Goal: Information Seeking & Learning: Find contact information

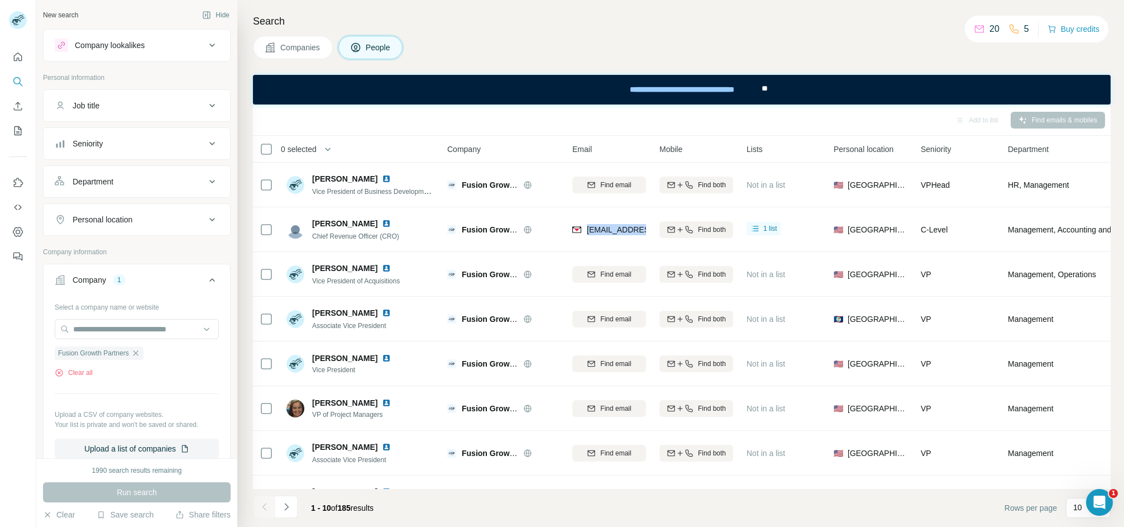
scroll to position [168, 0]
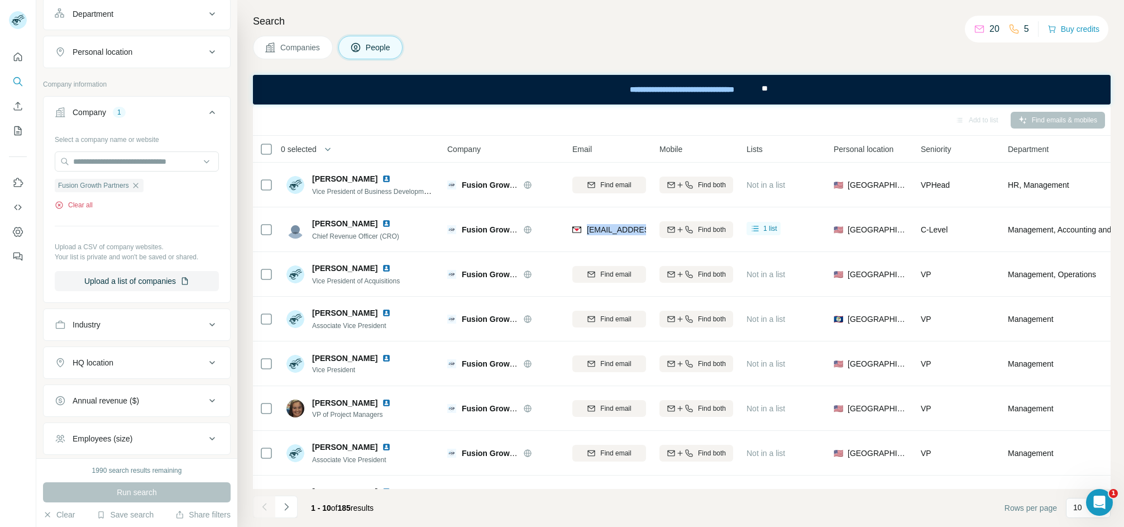
click at [70, 203] on button "Clear all" at bounding box center [74, 205] width 38 height 10
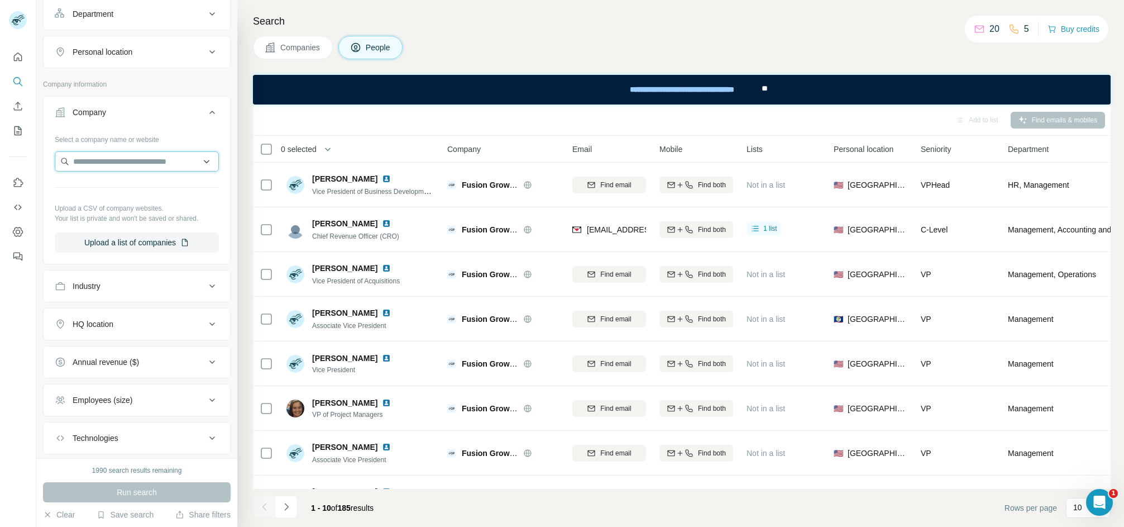
click at [78, 158] on input "text" at bounding box center [137, 161] width 164 height 20
paste input "**********"
type input "**********"
click at [145, 193] on div "Spp [DOMAIN_NAME]" at bounding box center [131, 194] width 146 height 30
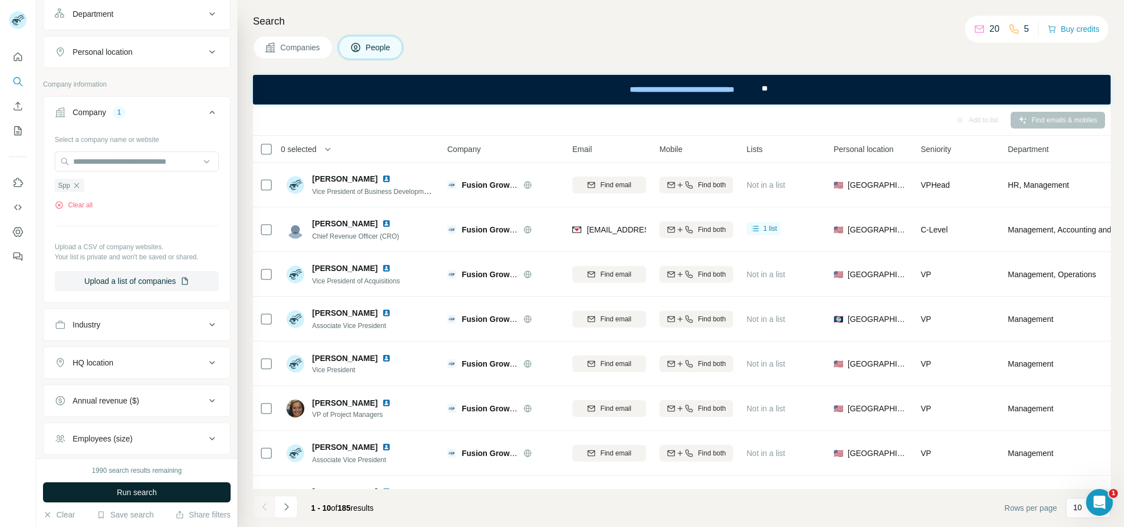
click at [171, 495] on button "Run search" at bounding box center [137, 492] width 188 height 20
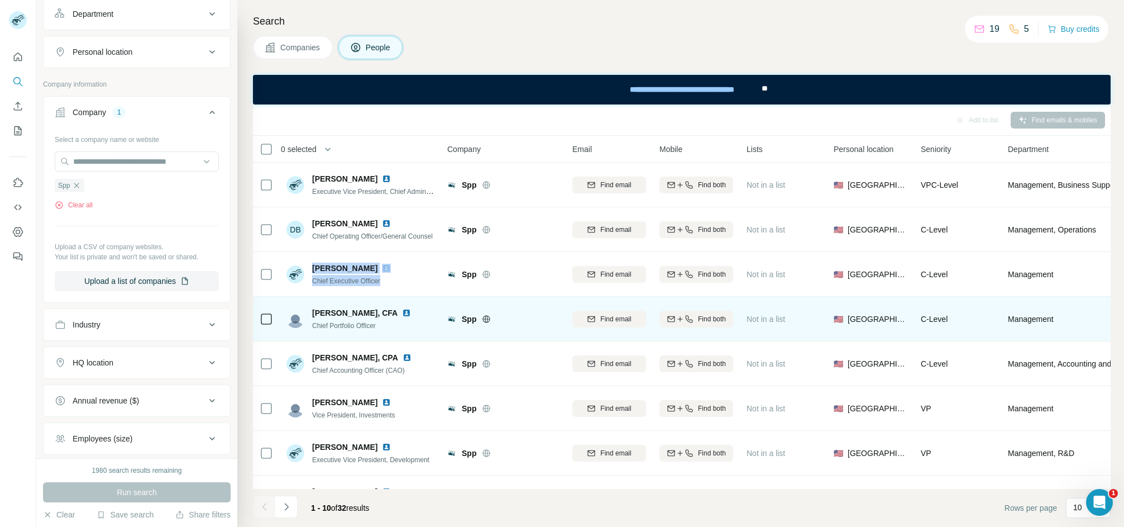
drag, startPoint x: 312, startPoint y: 264, endPoint x: 399, endPoint y: 300, distance: 94.9
click at [391, 293] on td "[PERSON_NAME] Chief Executive Officer" at bounding box center [361, 274] width 162 height 45
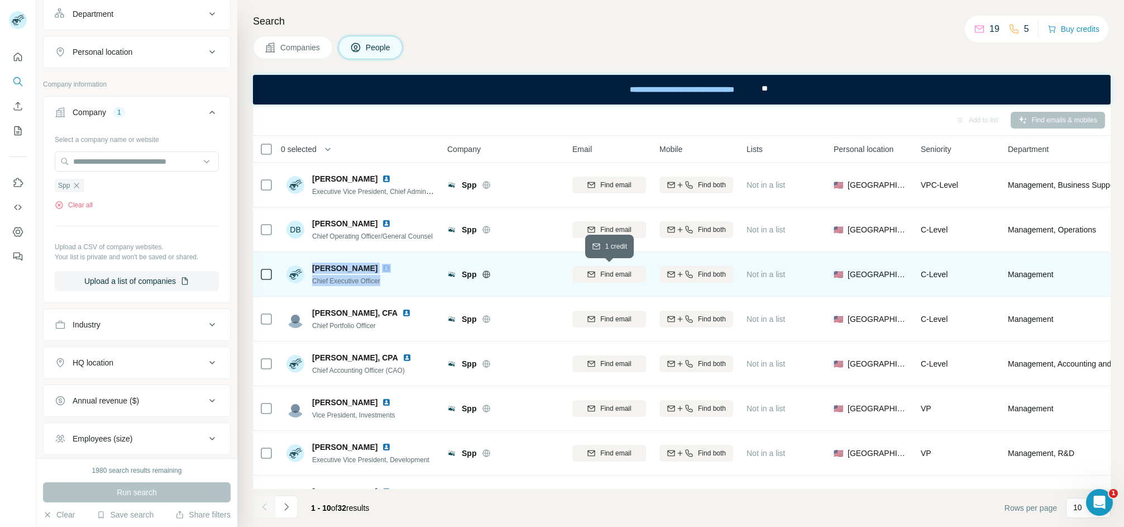
click at [597, 273] on div "Find email" at bounding box center [609, 274] width 74 height 10
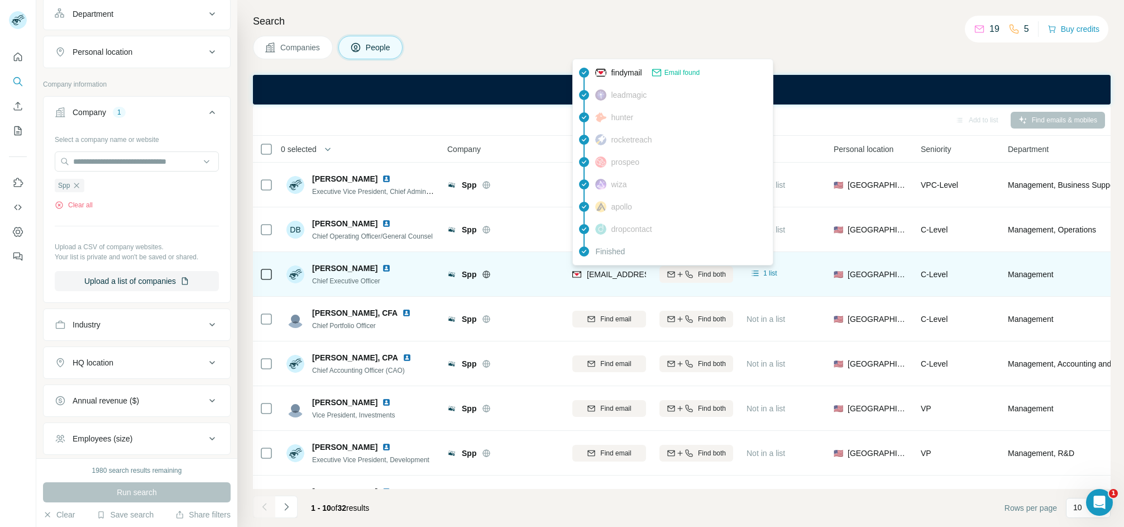
click at [601, 271] on span "[EMAIL_ADDRESS][DOMAIN_NAME]" at bounding box center [653, 274] width 132 height 9
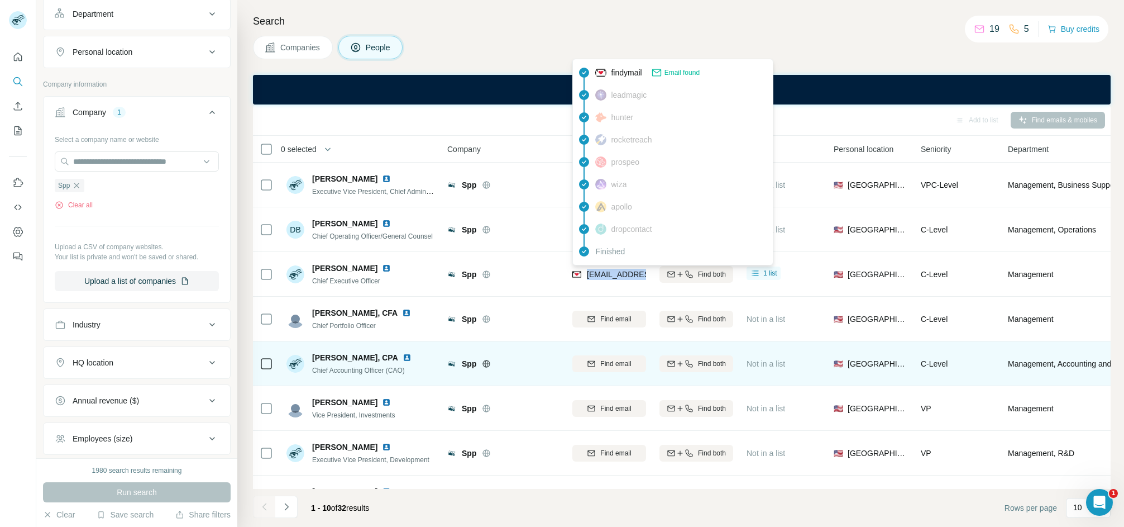
copy tr "[EMAIL_ADDRESS][DOMAIN_NAME]"
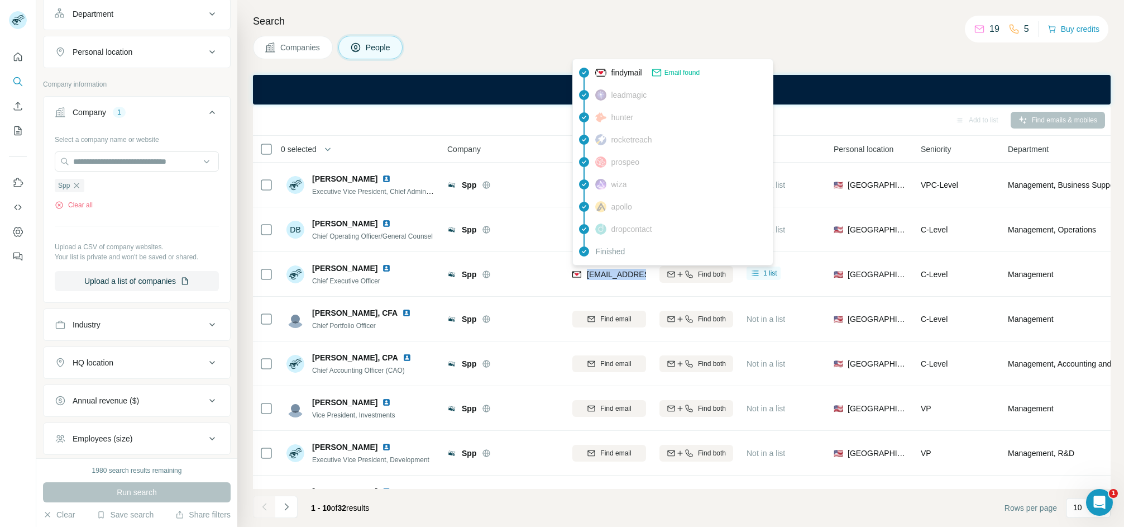
click at [389, 146] on div "0 selected" at bounding box center [342, 148] width 165 height 13
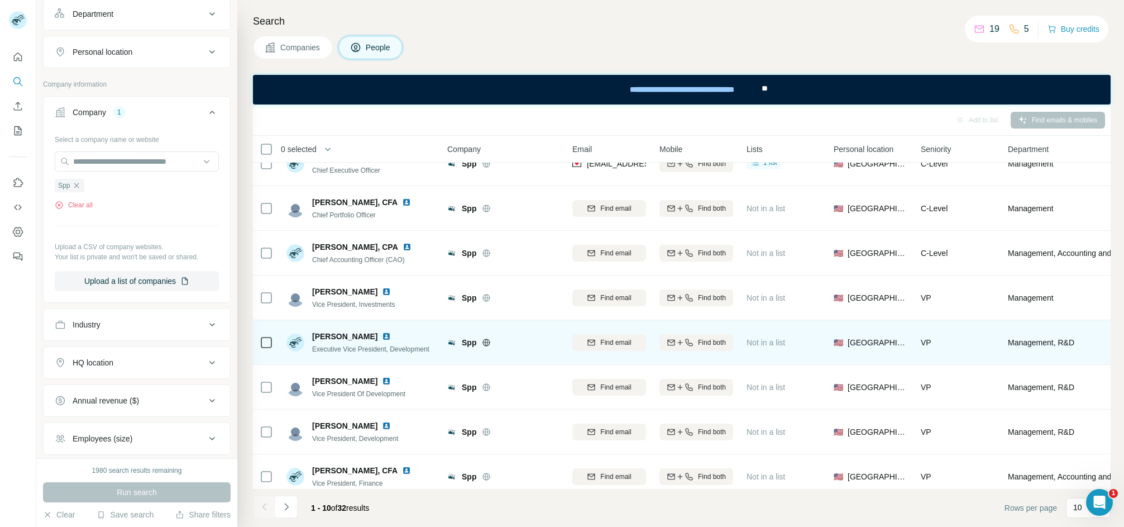
scroll to position [129, 0]
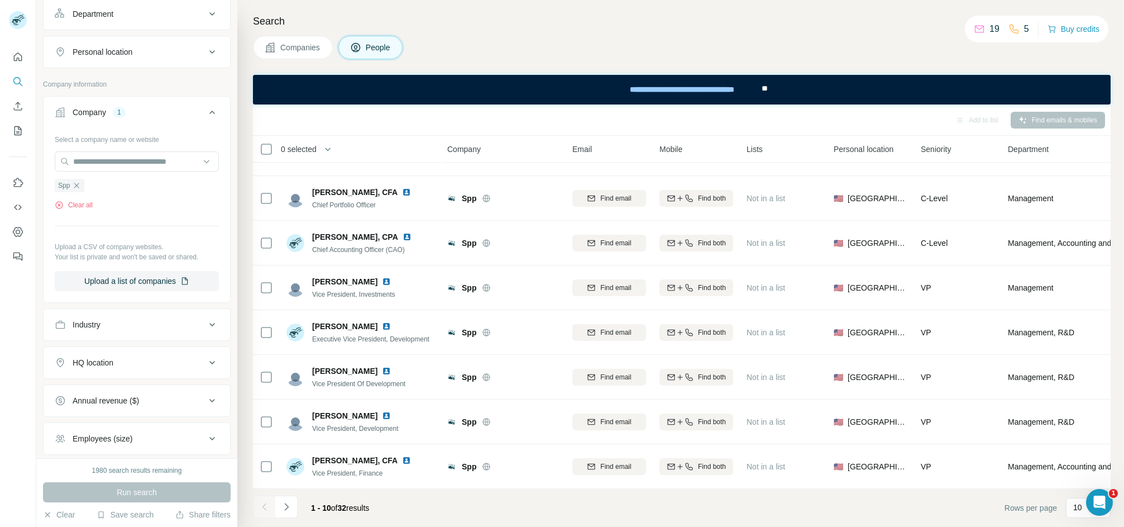
click at [286, 509] on icon "Navigate to next page" at bounding box center [286, 506] width 11 height 11
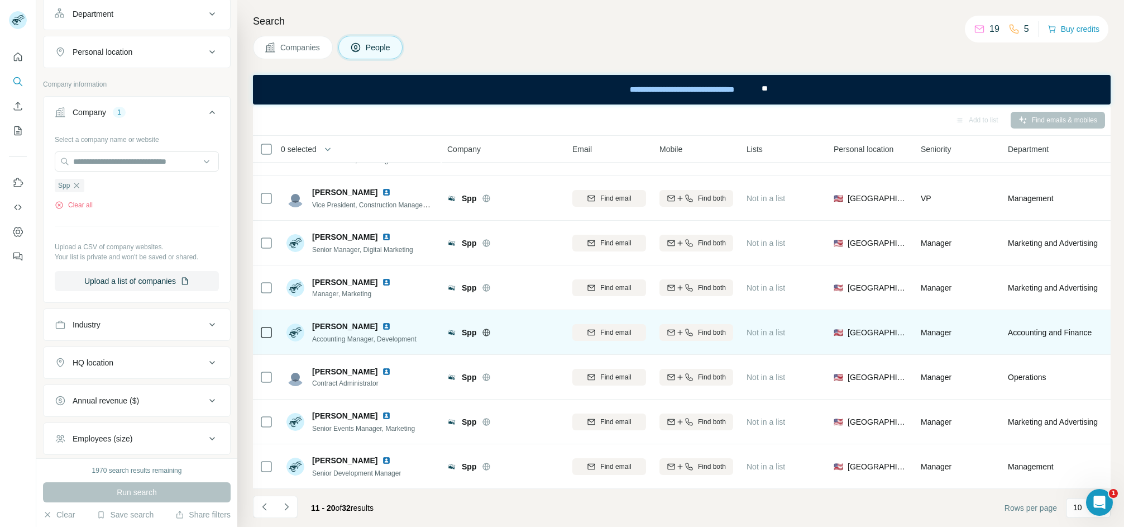
click at [317, 310] on td "[PERSON_NAME] Accounting Manager, Development" at bounding box center [361, 332] width 162 height 45
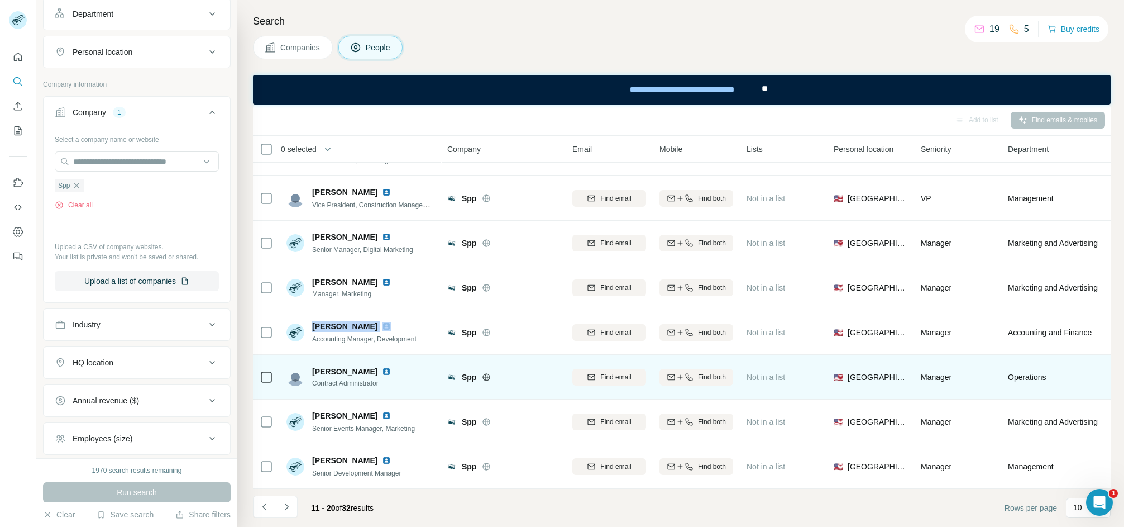
drag, startPoint x: 317, startPoint y: 307, endPoint x: 364, endPoint y: 351, distance: 64.0
click at [317, 310] on td "[PERSON_NAME] Accounting Manager, Development" at bounding box center [361, 332] width 162 height 45
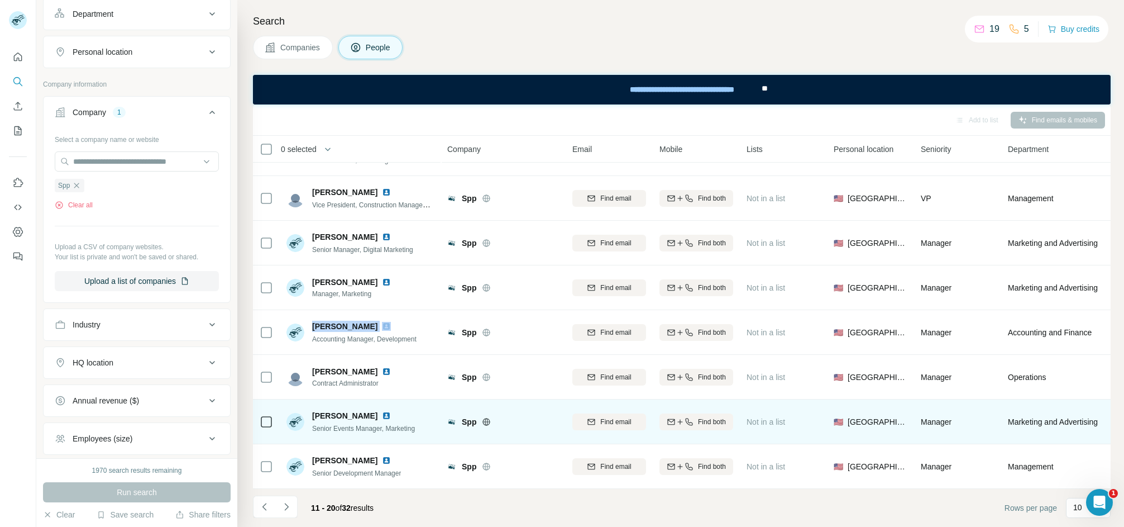
copy span "[PERSON_NAME]"
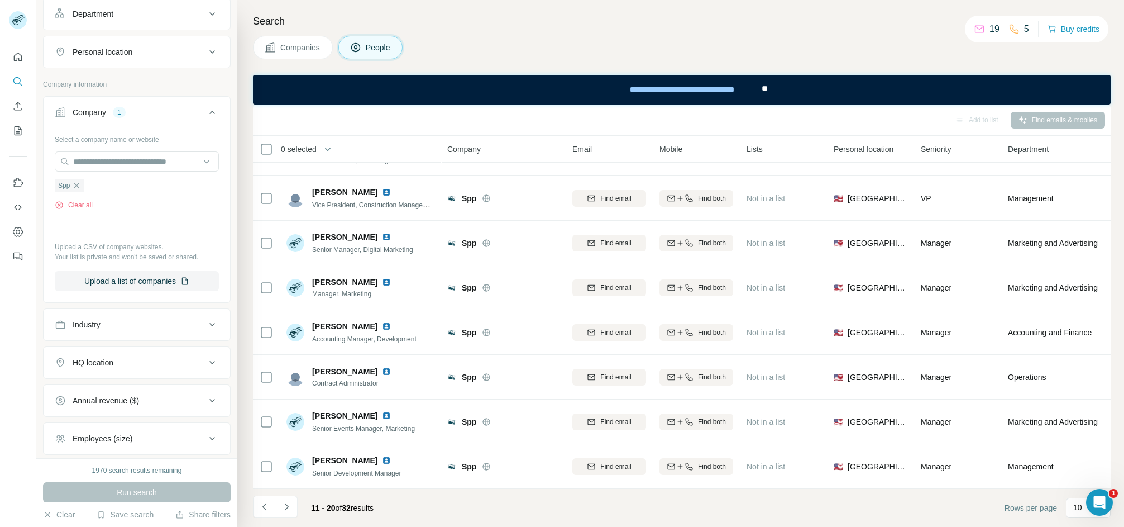
click at [336, 121] on div "Add to list Find emails & mobiles" at bounding box center [682, 120] width 847 height 20
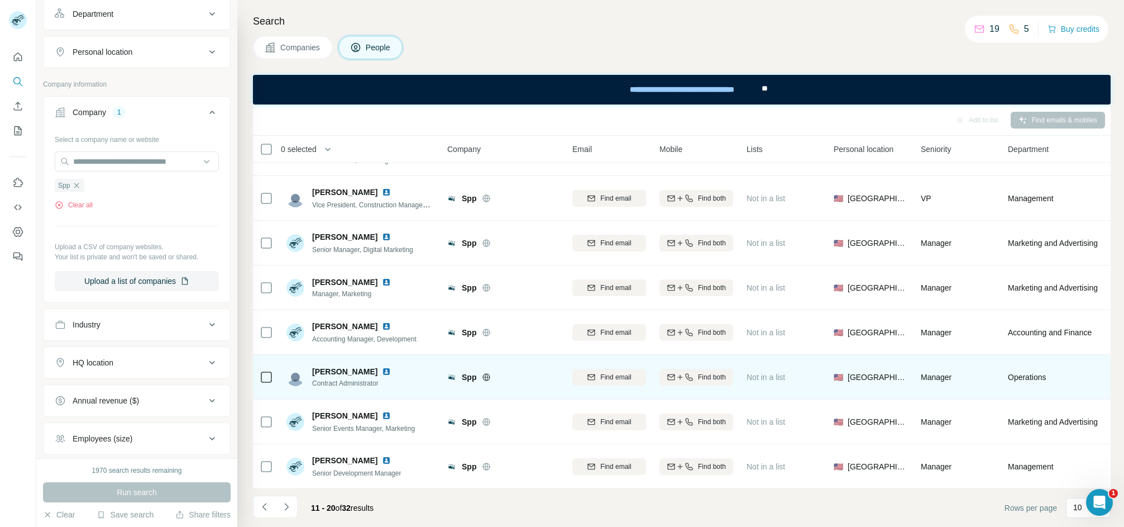
click at [332, 366] on span "[PERSON_NAME]" at bounding box center [344, 371] width 65 height 11
copy span "[PERSON_NAME]"
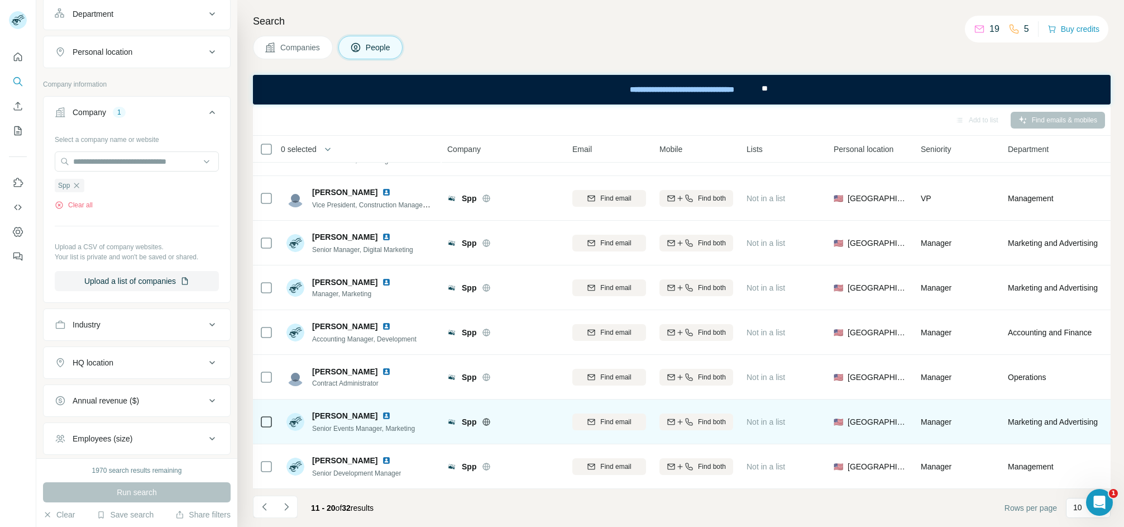
click at [329, 410] on span "[PERSON_NAME]" at bounding box center [344, 415] width 65 height 11
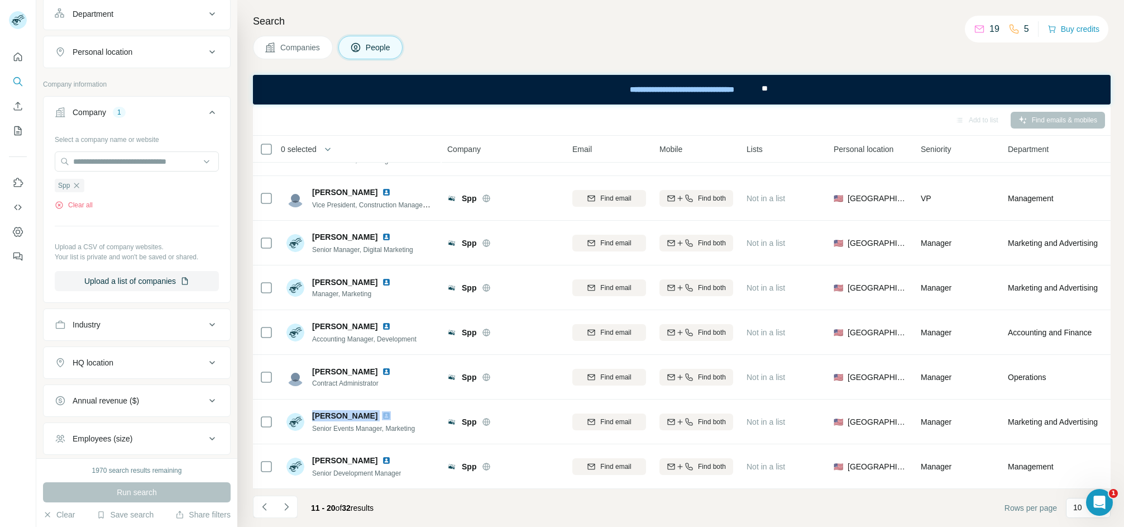
copy span "[PERSON_NAME]"
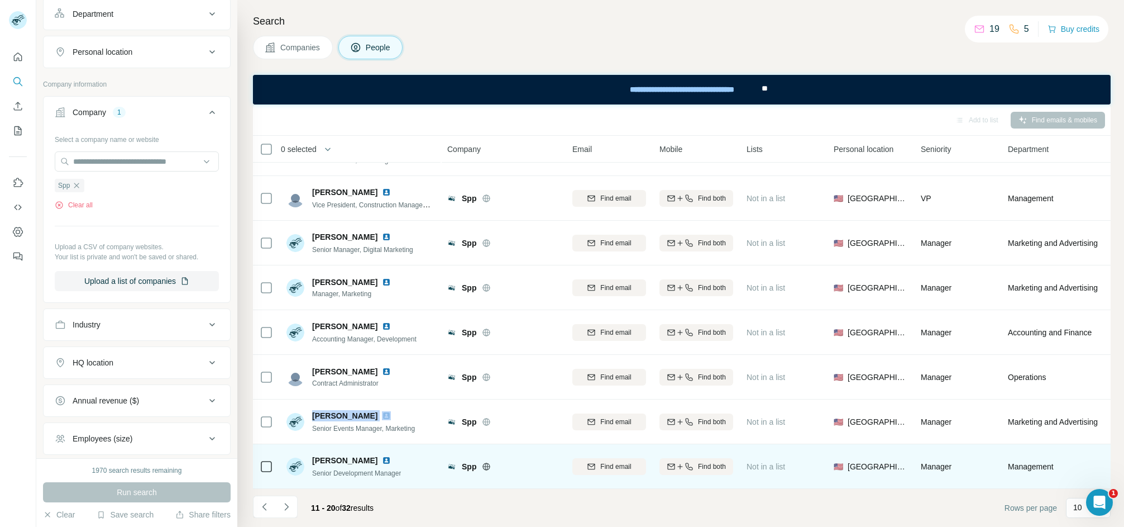
click at [333, 455] on span "[PERSON_NAME]" at bounding box center [344, 460] width 65 height 11
copy span "[PERSON_NAME]"
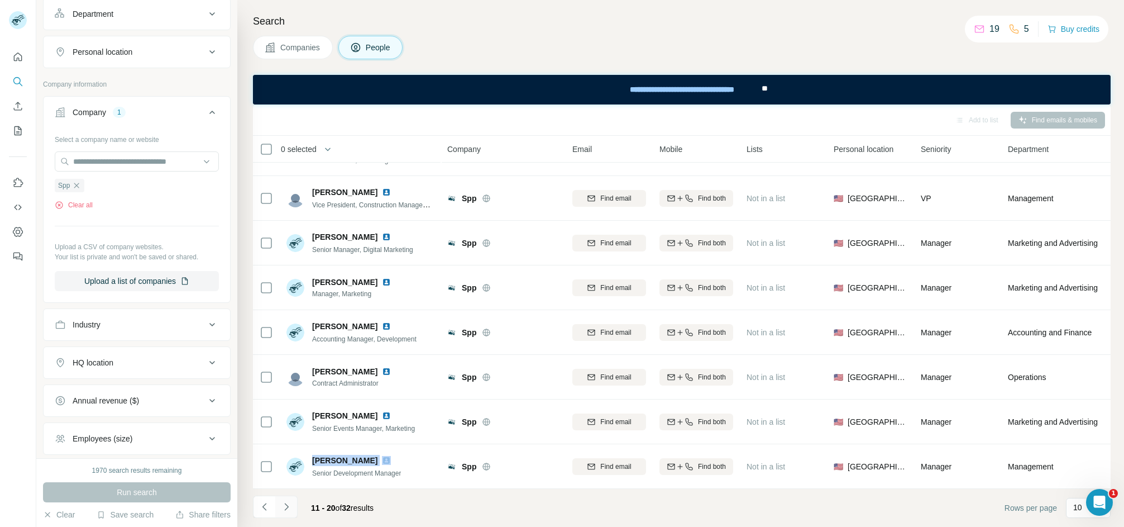
click at [287, 504] on icon "Navigate to next page" at bounding box center [286, 506] width 11 height 11
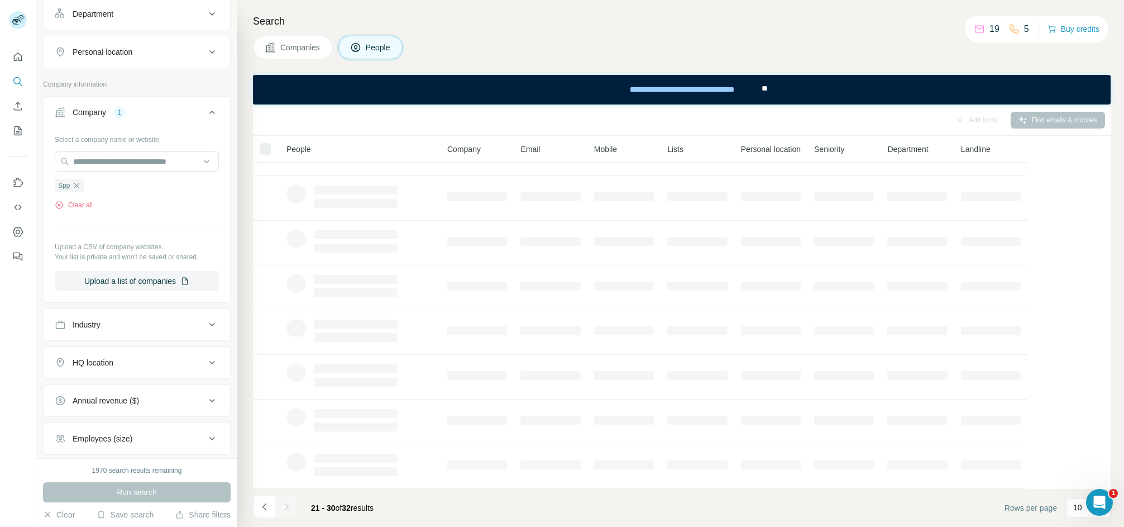
scroll to position [0, 0]
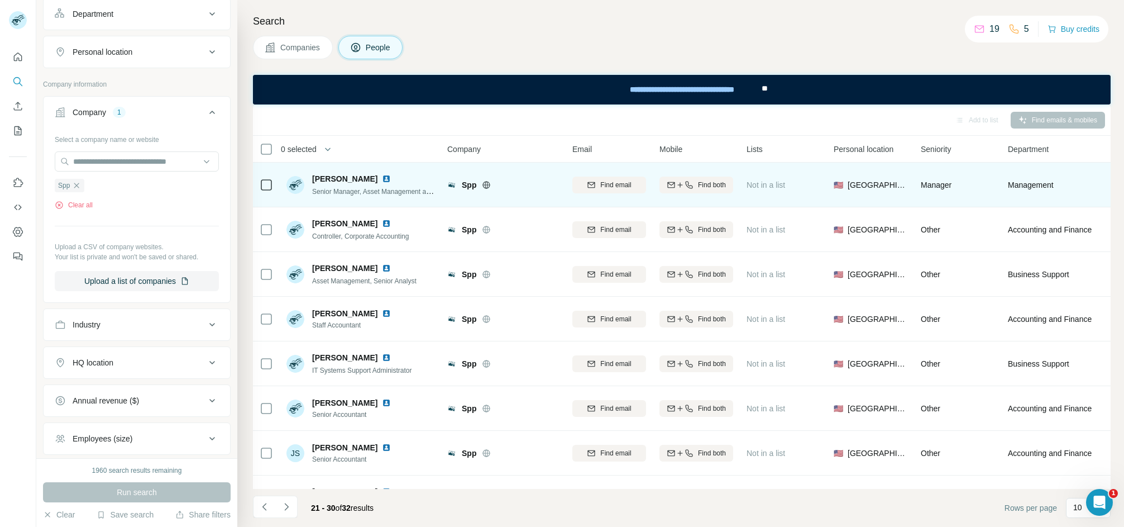
click at [336, 176] on span "[PERSON_NAME]" at bounding box center [344, 178] width 65 height 11
copy span "[PERSON_NAME]"
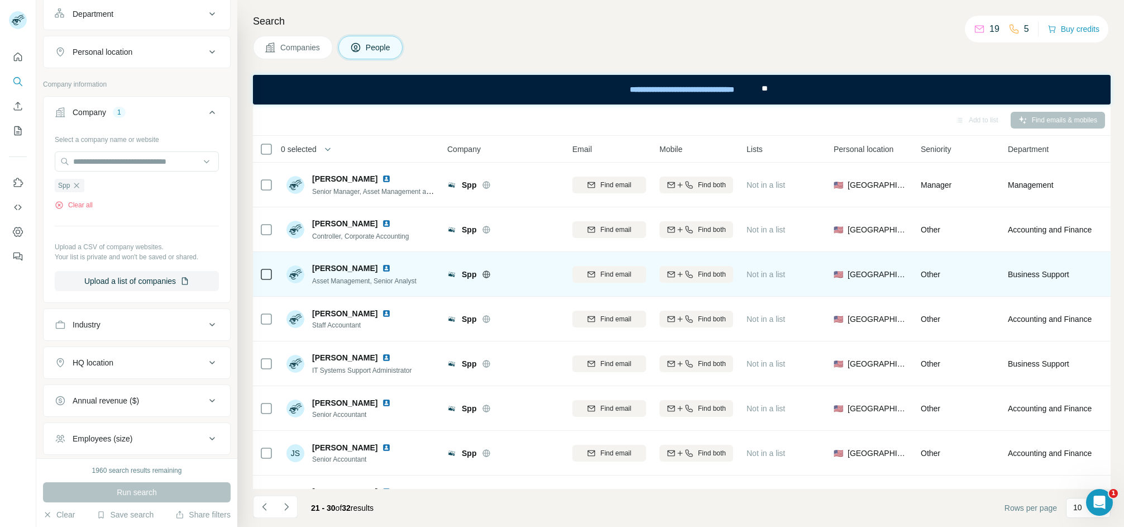
click at [326, 260] on div "[PERSON_NAME] Asset Management, Senior Analyst" at bounding box center [360, 274] width 149 height 31
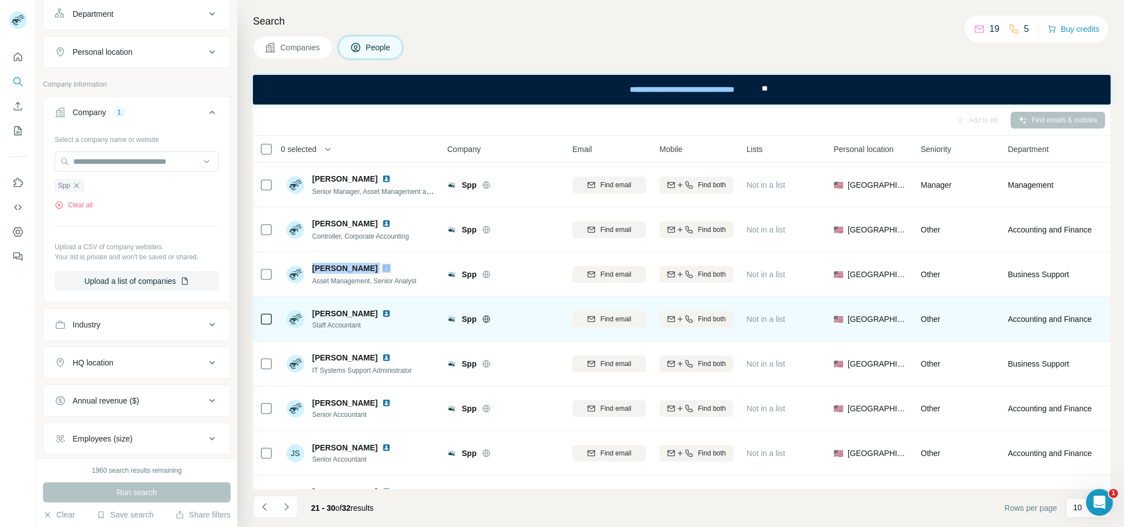
copy span "[PERSON_NAME]"
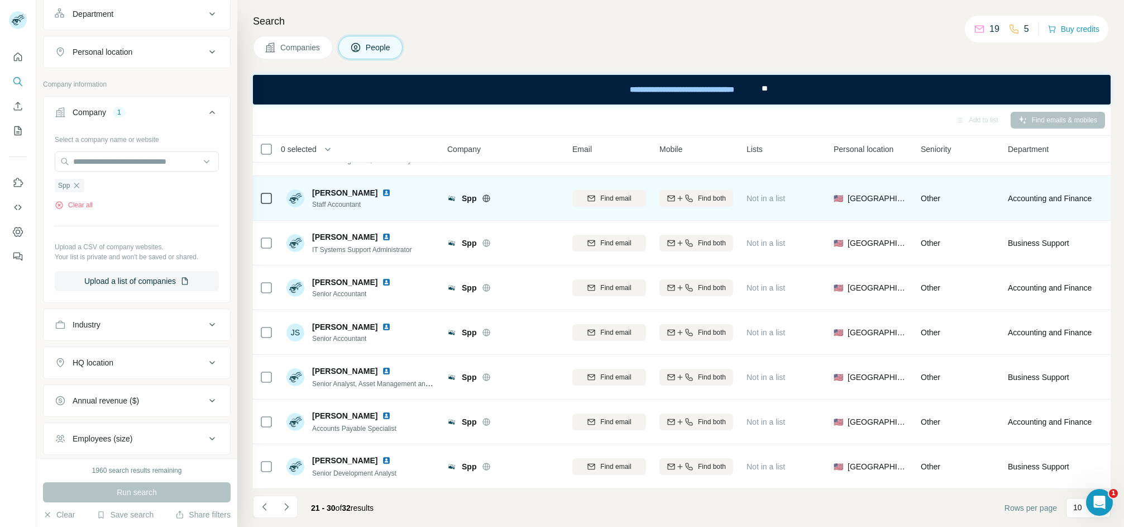
scroll to position [129, 0]
click at [331, 187] on span "[PERSON_NAME]" at bounding box center [344, 192] width 65 height 11
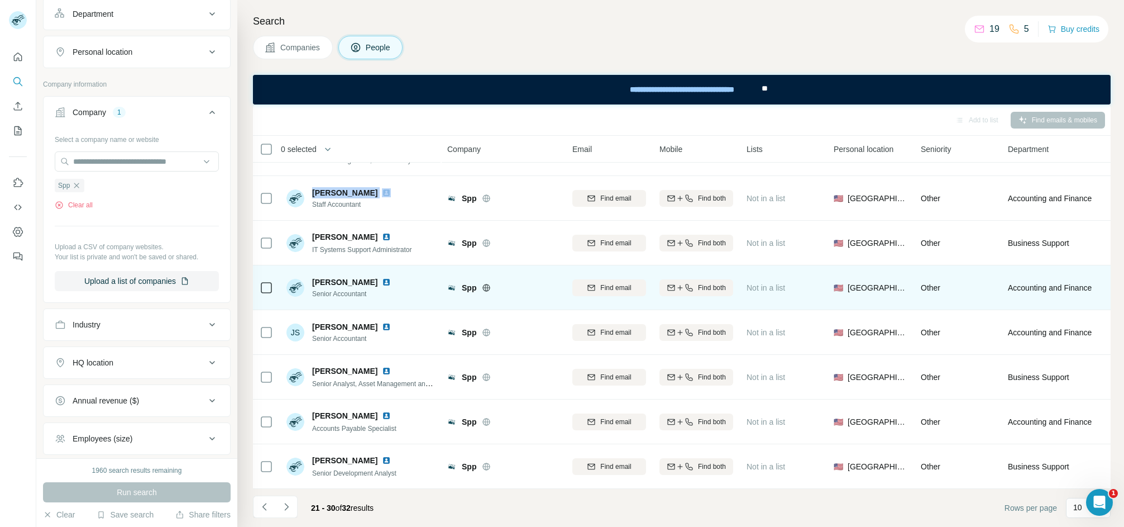
copy span "[PERSON_NAME]"
click at [325, 276] on span "[PERSON_NAME]" at bounding box center [344, 281] width 65 height 11
click at [324, 276] on span "[PERSON_NAME]" at bounding box center [344, 281] width 65 height 11
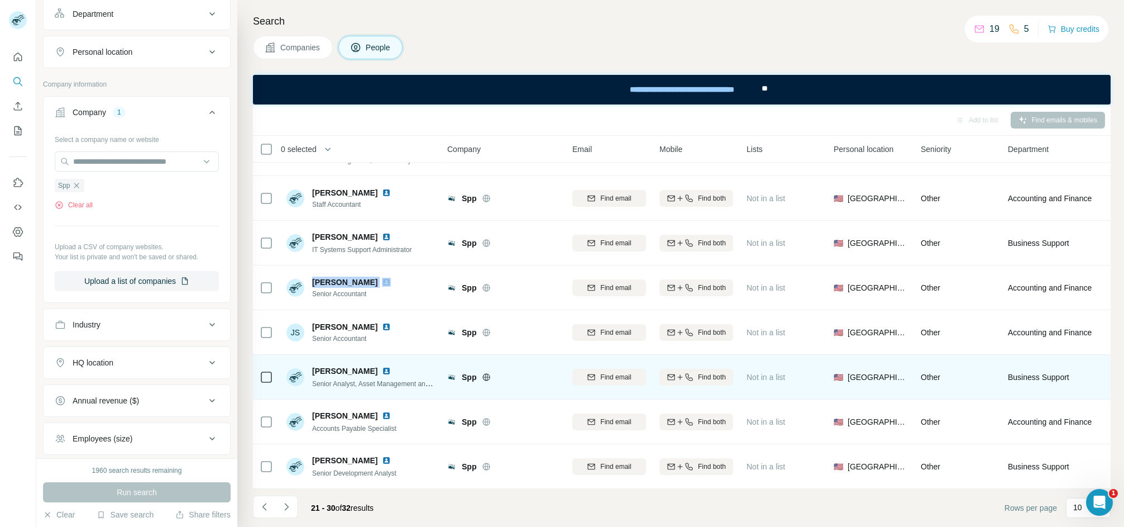
copy span "[PERSON_NAME]"
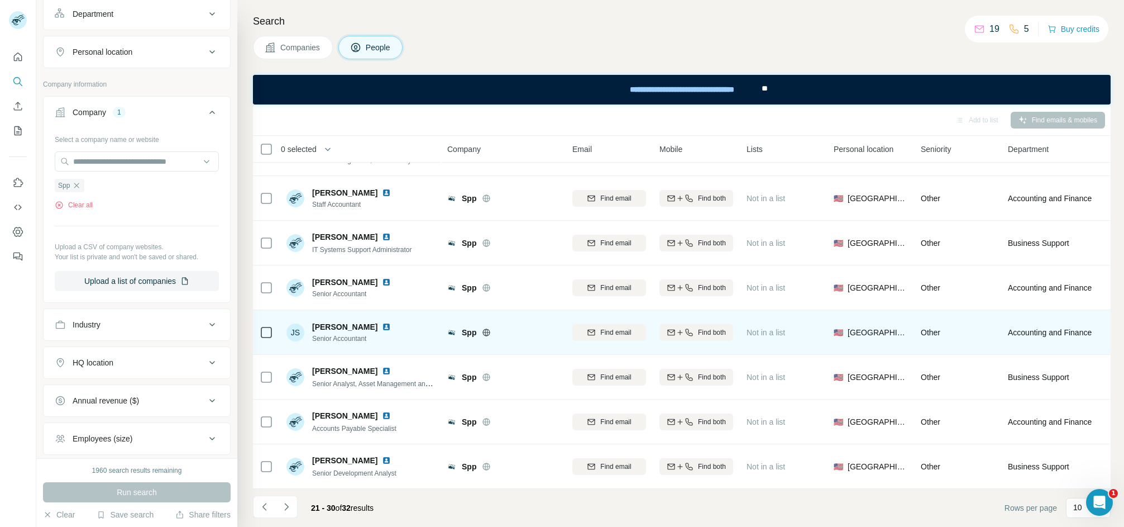
click at [337, 310] on td "JS [PERSON_NAME] Senior Accountant" at bounding box center [361, 332] width 162 height 45
drag, startPoint x: 337, startPoint y: 307, endPoint x: 352, endPoint y: 314, distance: 16.5
click at [337, 310] on td "JS [PERSON_NAME] Senior Accountant" at bounding box center [361, 332] width 162 height 45
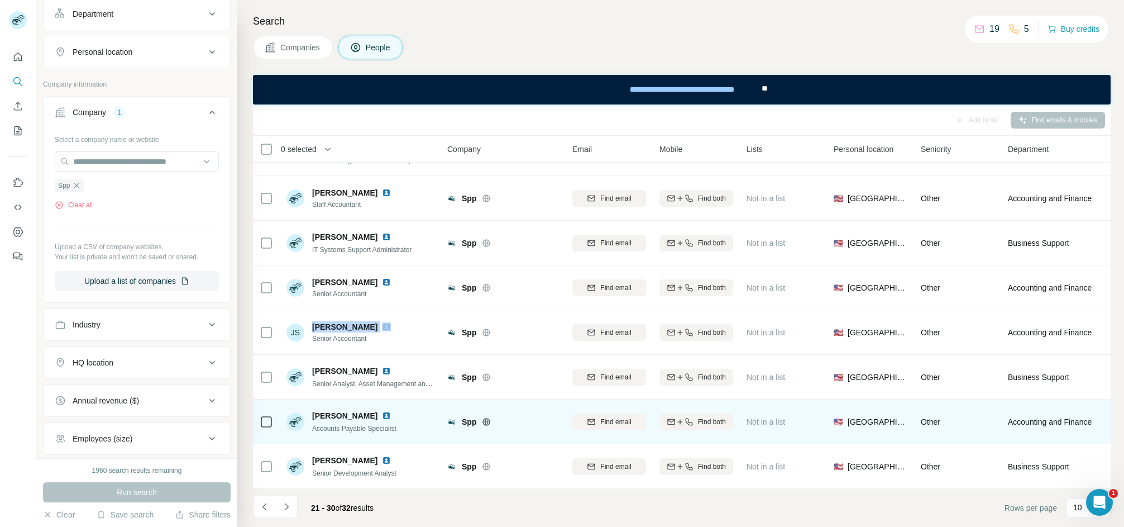
copy span "[PERSON_NAME]"
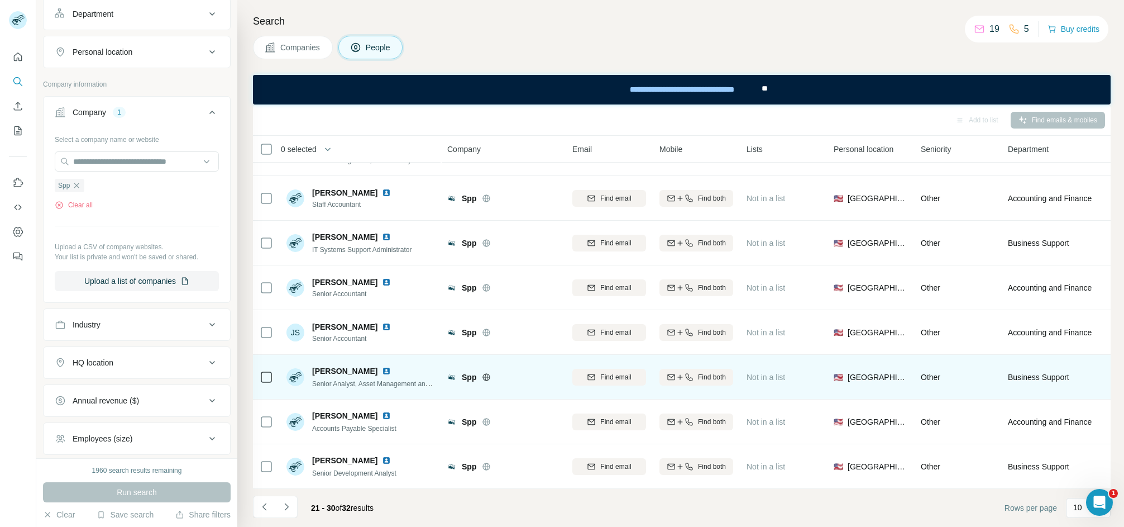
click at [337, 361] on div "[PERSON_NAME] Senior Analyst, Asset Management and Development" at bounding box center [360, 376] width 149 height 31
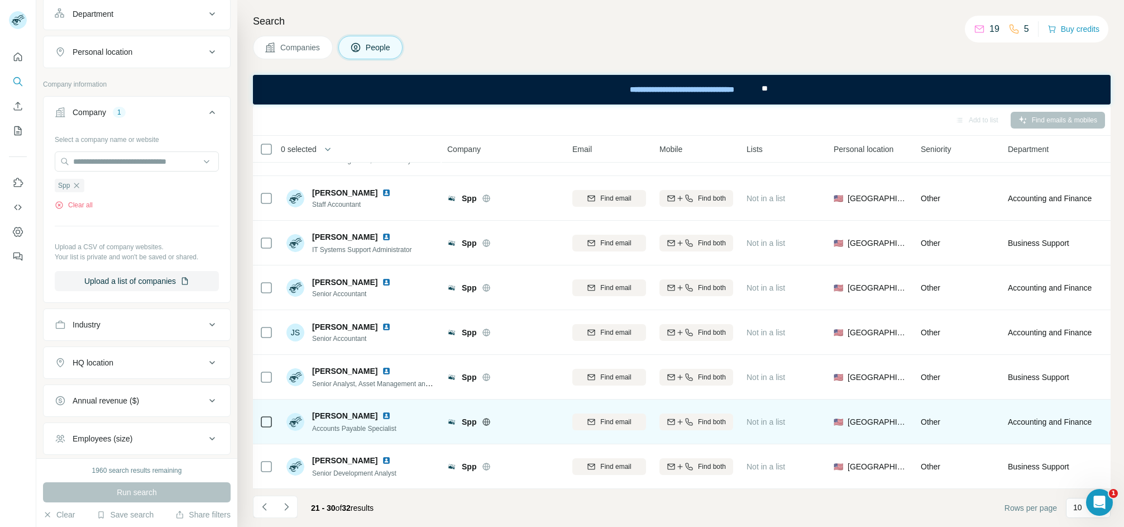
click at [326, 406] on div "[PERSON_NAME] Accounts Payable Specialist" at bounding box center [360, 421] width 149 height 31
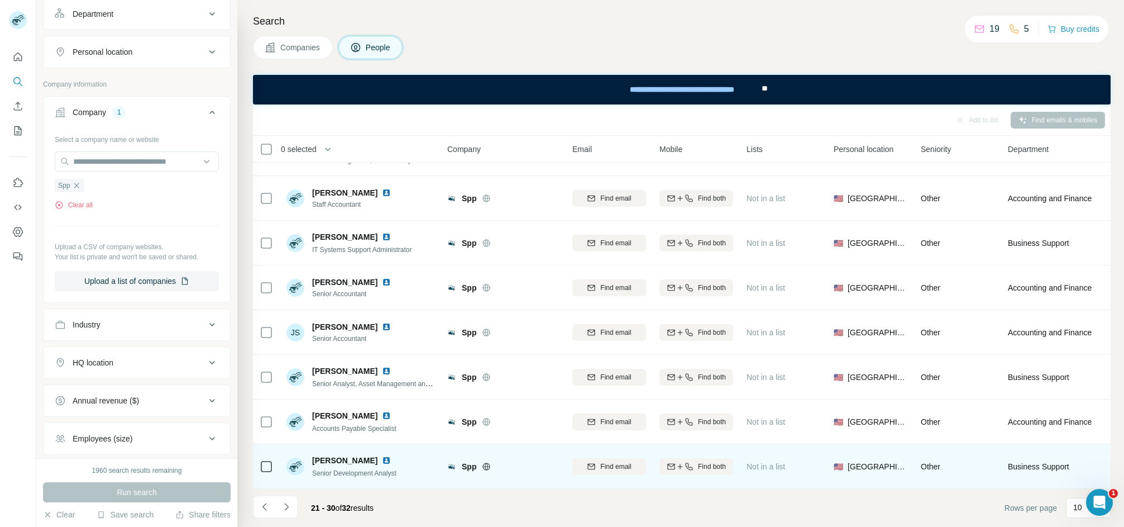
click at [322, 455] on span "[PERSON_NAME]" at bounding box center [344, 460] width 65 height 11
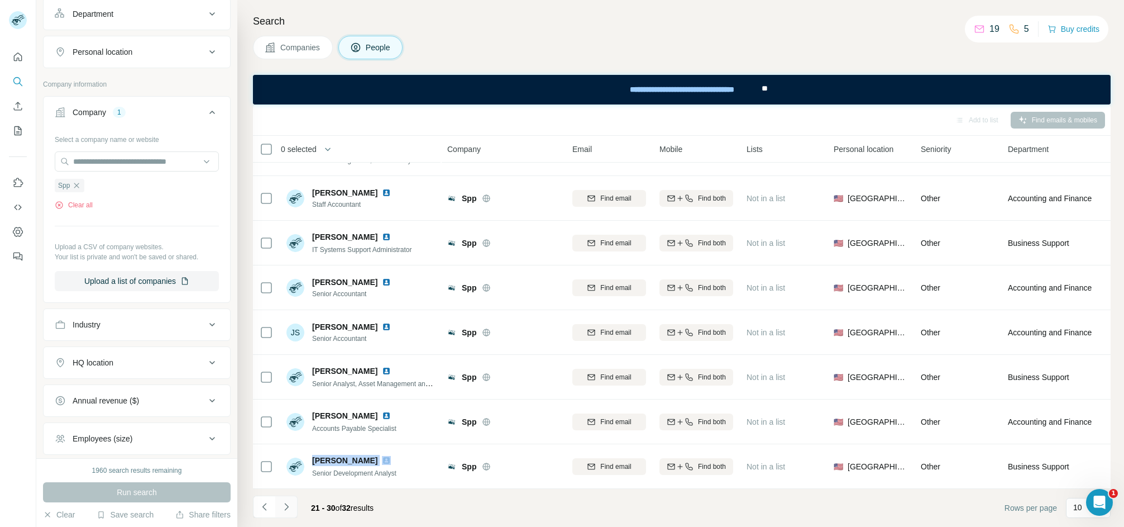
click at [290, 507] on icon "Navigate to next page" at bounding box center [286, 506] width 11 height 11
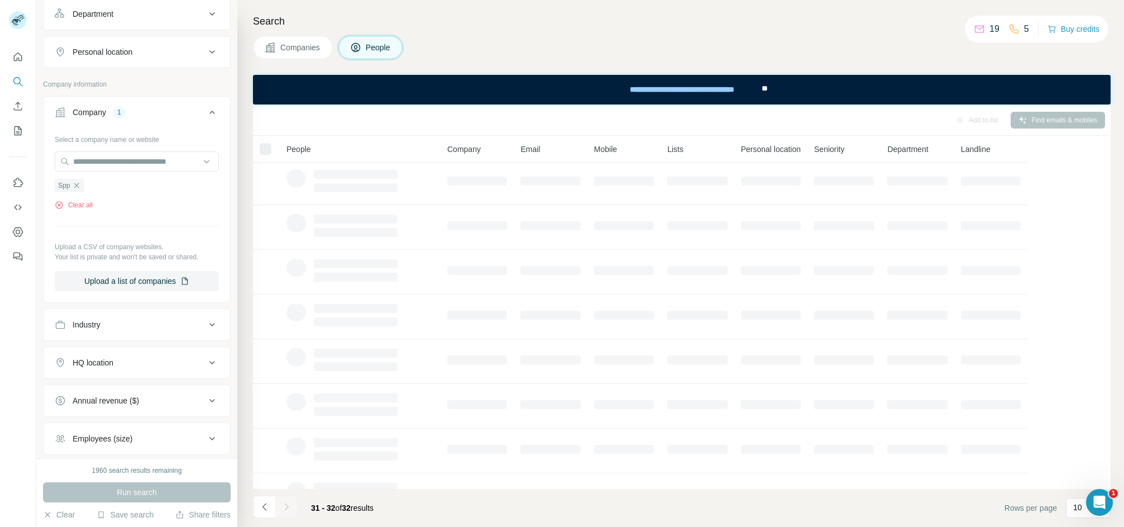
scroll to position [0, 0]
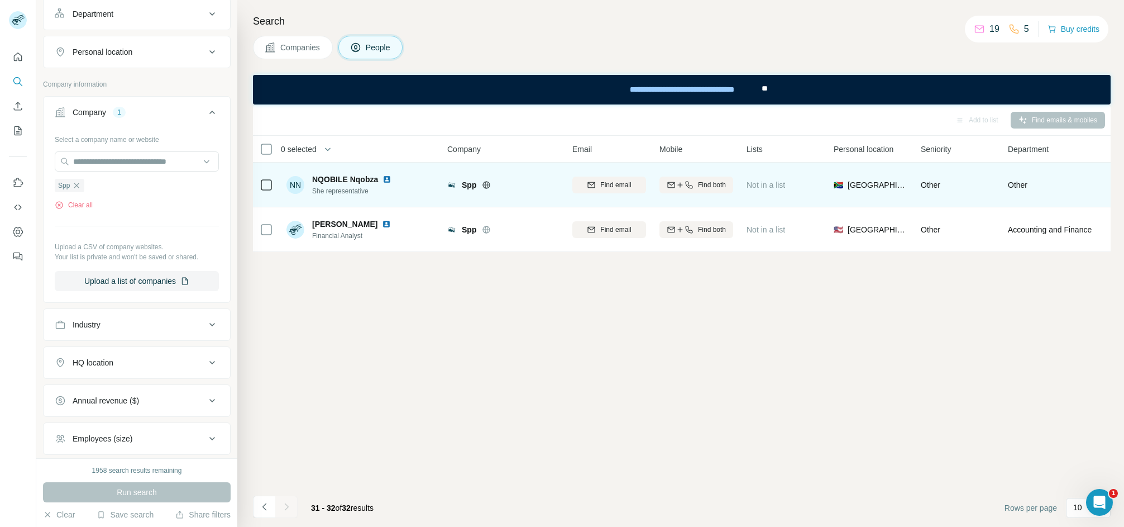
click at [342, 176] on span "NQOBILE Nqobza" at bounding box center [345, 179] width 66 height 11
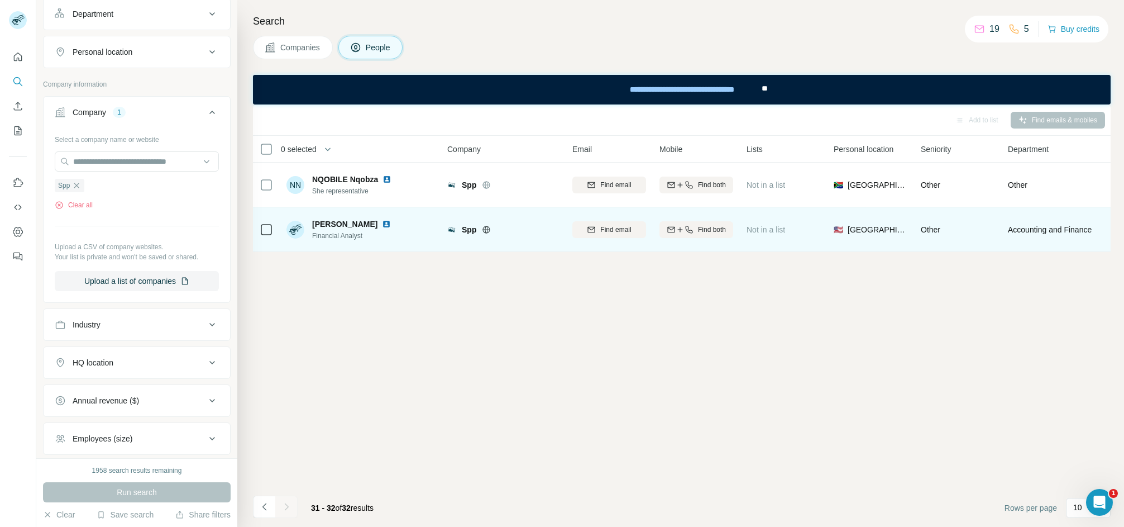
click at [332, 219] on span "[PERSON_NAME]" at bounding box center [344, 223] width 65 height 11
drag, startPoint x: 332, startPoint y: 219, endPoint x: 335, endPoint y: 225, distance: 6.0
click at [332, 219] on span "[PERSON_NAME]" at bounding box center [344, 223] width 65 height 11
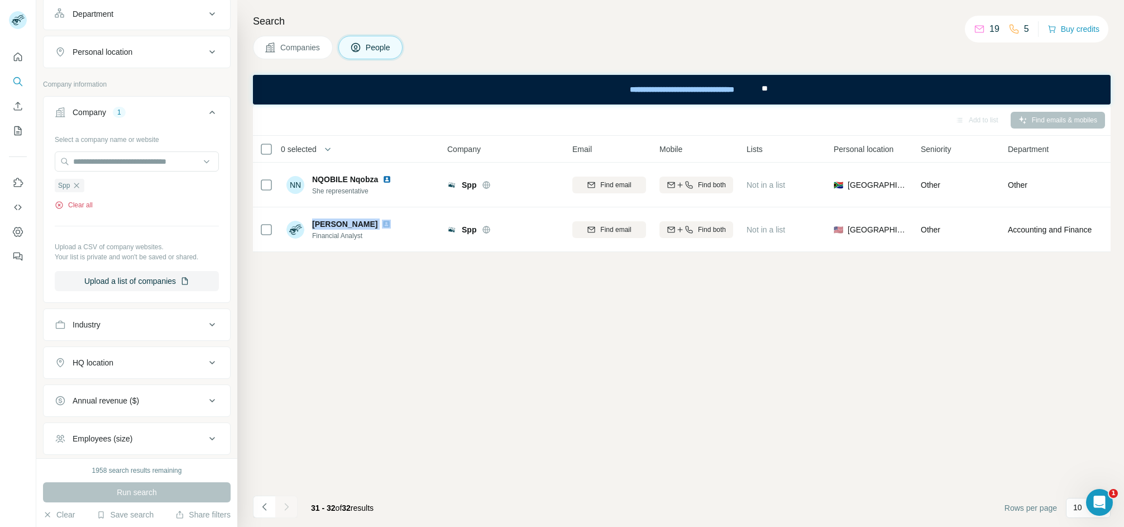
click at [91, 207] on button "Clear all" at bounding box center [74, 205] width 38 height 10
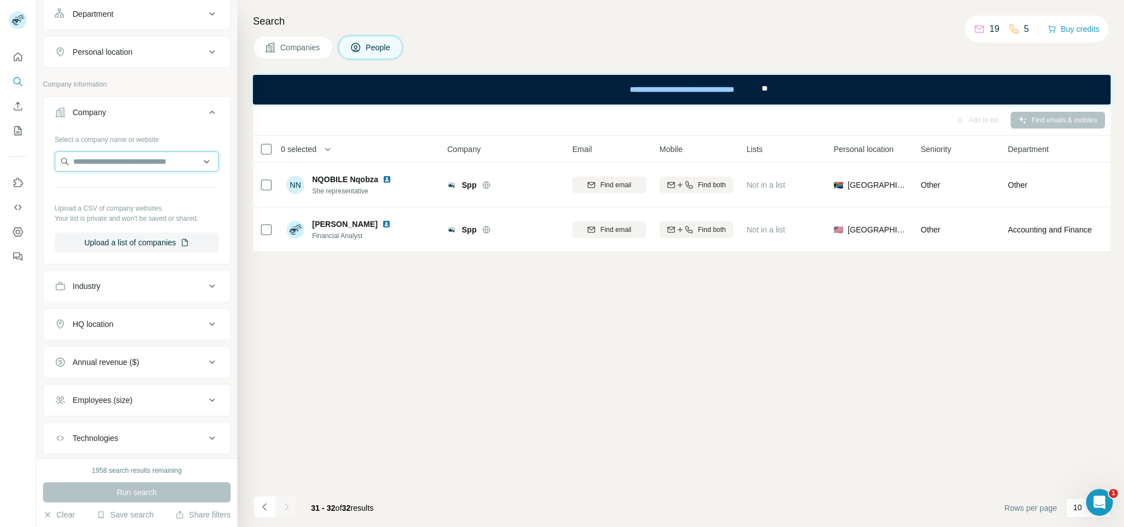
click at [98, 169] on input "text" at bounding box center [137, 161] width 164 height 20
paste input "**********"
type input "**********"
click at [141, 194] on div "[PERSON_NAME] Group [DOMAIN_NAME]" at bounding box center [131, 194] width 146 height 30
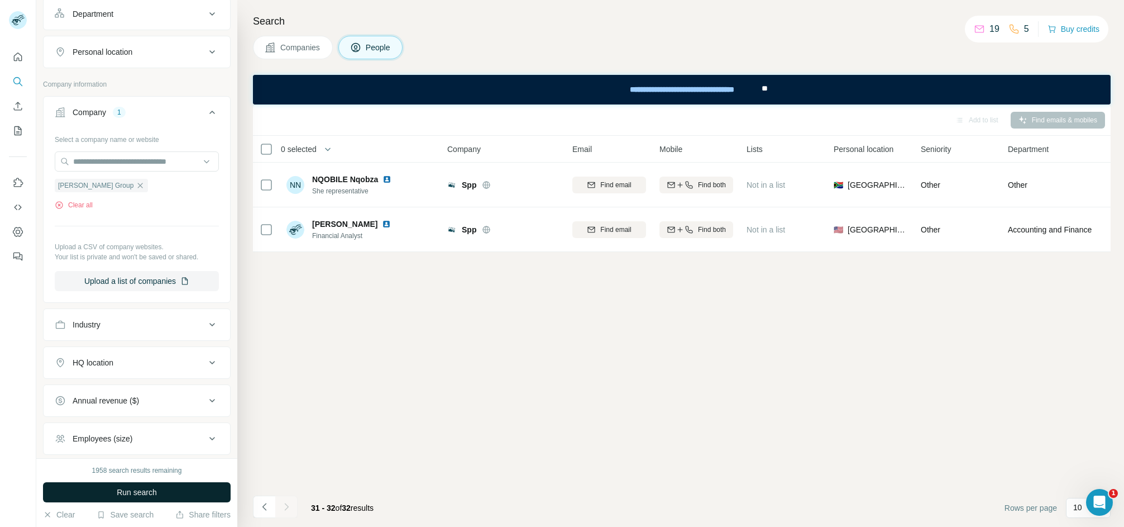
click at [109, 486] on button "Run search" at bounding box center [137, 492] width 188 height 20
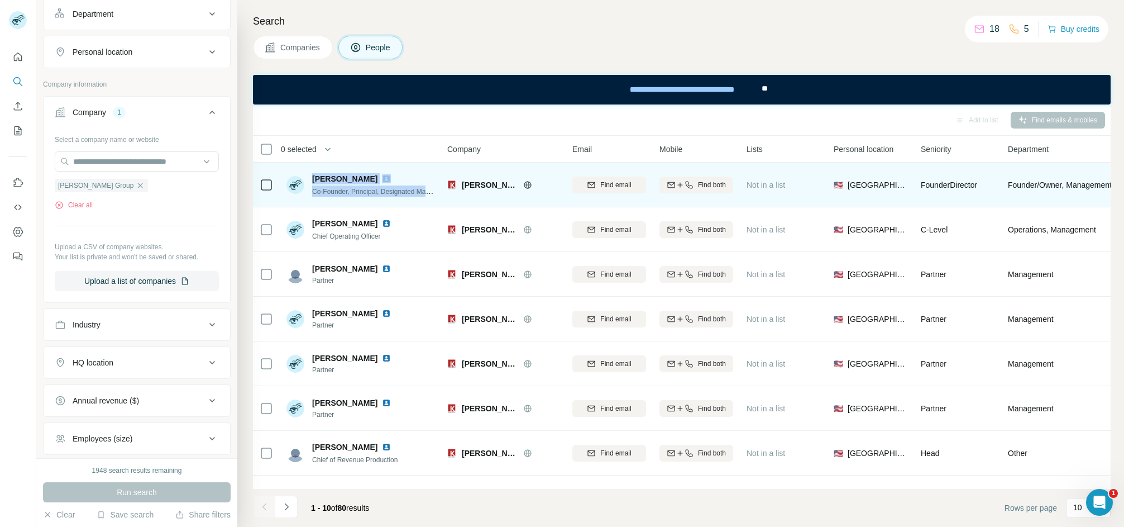
drag, startPoint x: 312, startPoint y: 174, endPoint x: 470, endPoint y: 202, distance: 160.4
click at [439, 193] on td "[PERSON_NAME] Co-Founder, Principal, Designated Managing Broker [US_STATE]" at bounding box center [361, 185] width 162 height 45
